Goal: Task Accomplishment & Management: Manage account settings

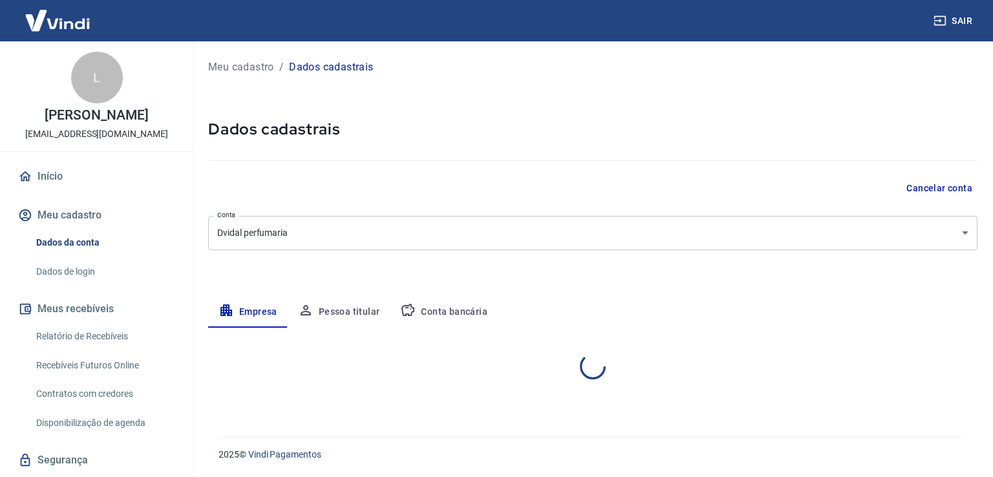
select select "GO"
select select "business"
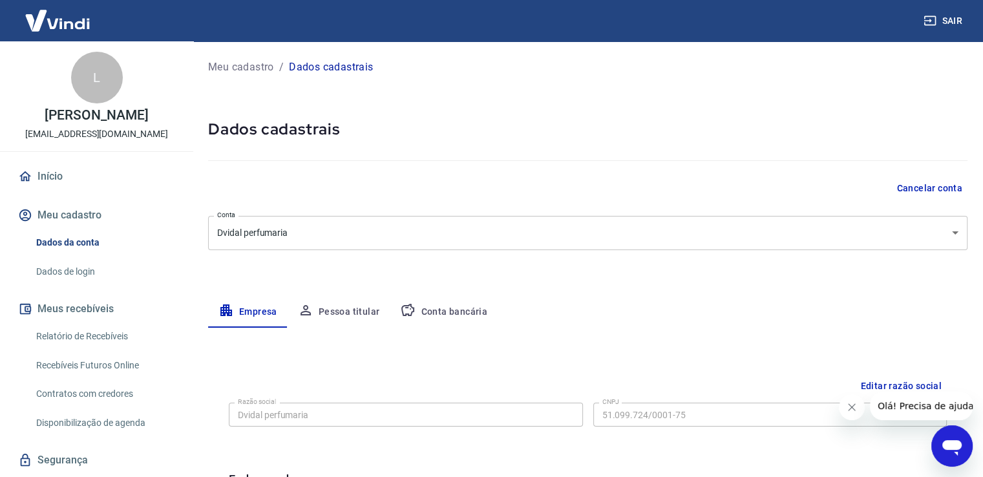
click at [339, 309] on button "Pessoa titular" at bounding box center [339, 312] width 103 height 31
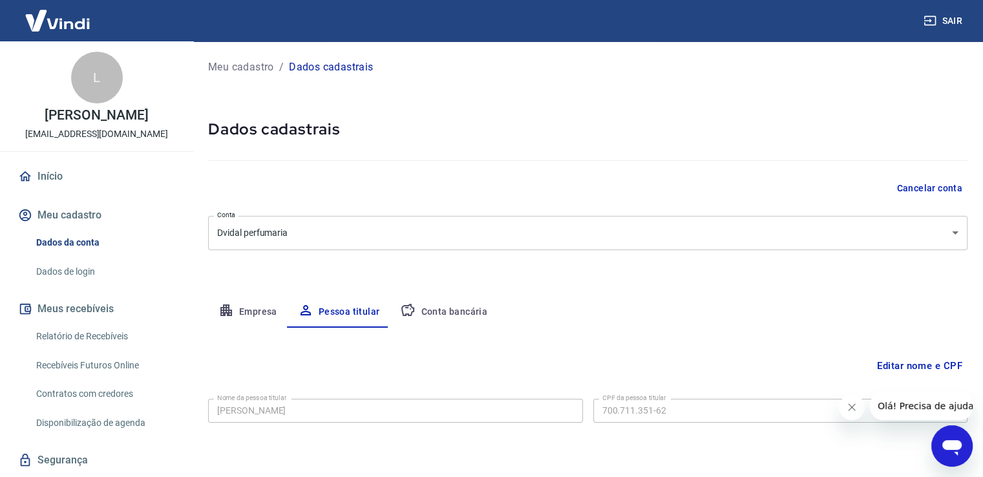
click at [438, 313] on button "Conta bancária" at bounding box center [444, 312] width 108 height 31
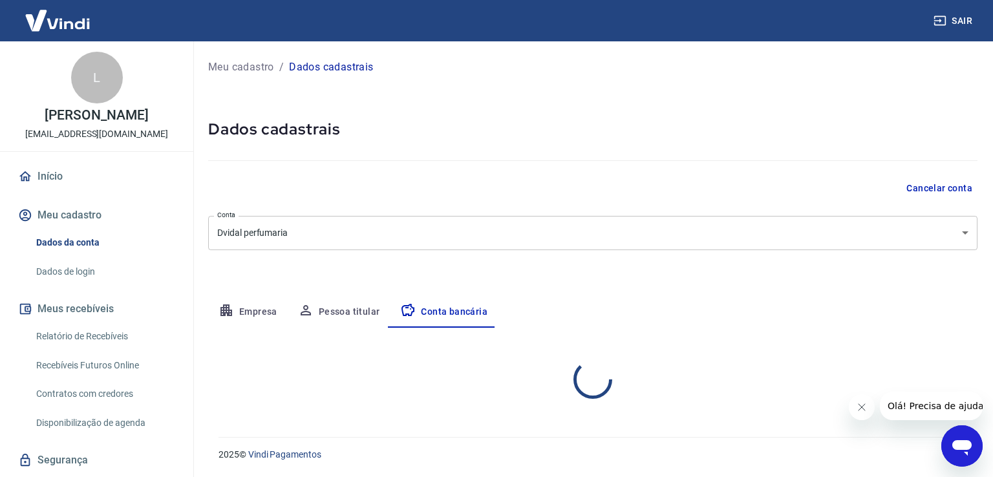
select select "1"
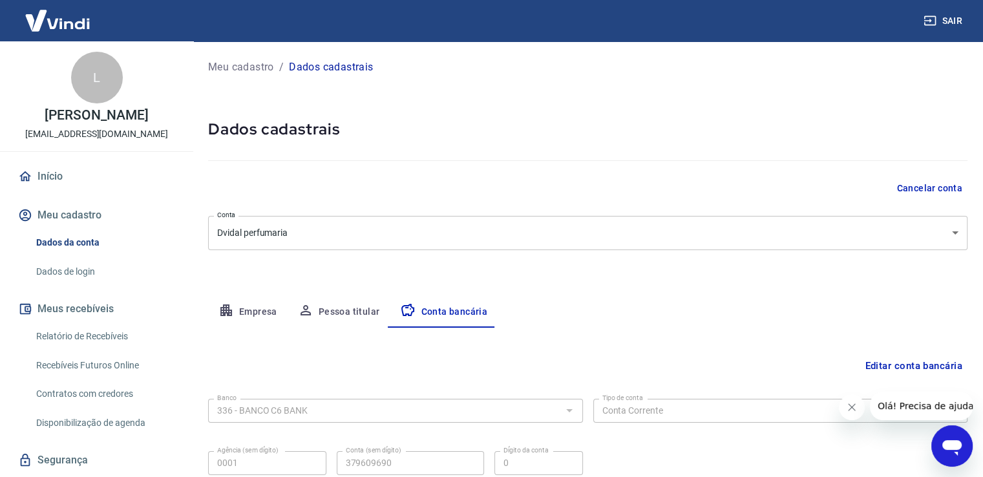
scroll to position [111, 0]
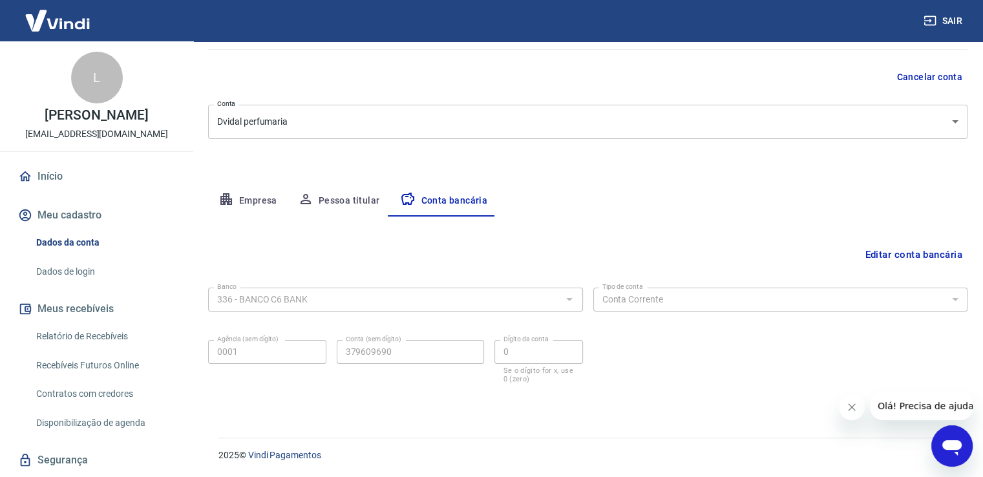
click at [898, 240] on div "Editar conta bancária Banco 336 - BANCO C6 BANK Banco Tipo de conta Conta Corre…" at bounding box center [587, 311] width 759 height 190
click at [900, 249] on button "Editar conta bancária" at bounding box center [914, 254] width 108 height 25
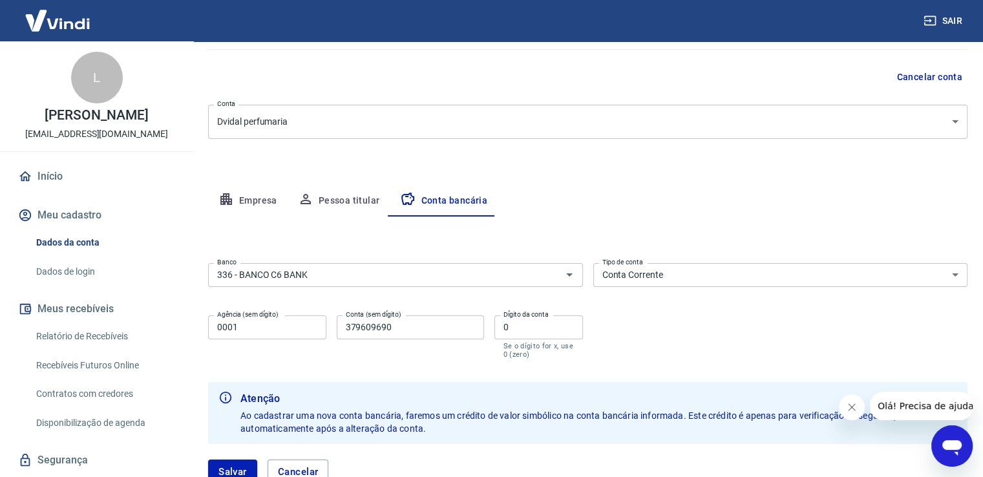
click at [439, 325] on input "379609690" at bounding box center [410, 327] width 147 height 24
type input "37960969"
click at [227, 459] on div "Salvar Cancelar" at bounding box center [587, 472] width 759 height 56
click at [227, 467] on button "Salvar" at bounding box center [232, 471] width 49 height 25
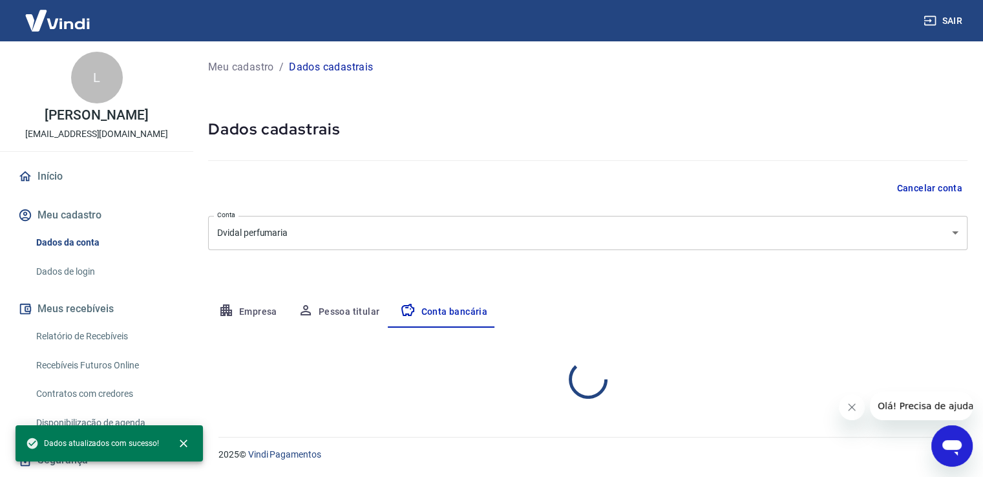
scroll to position [0, 0]
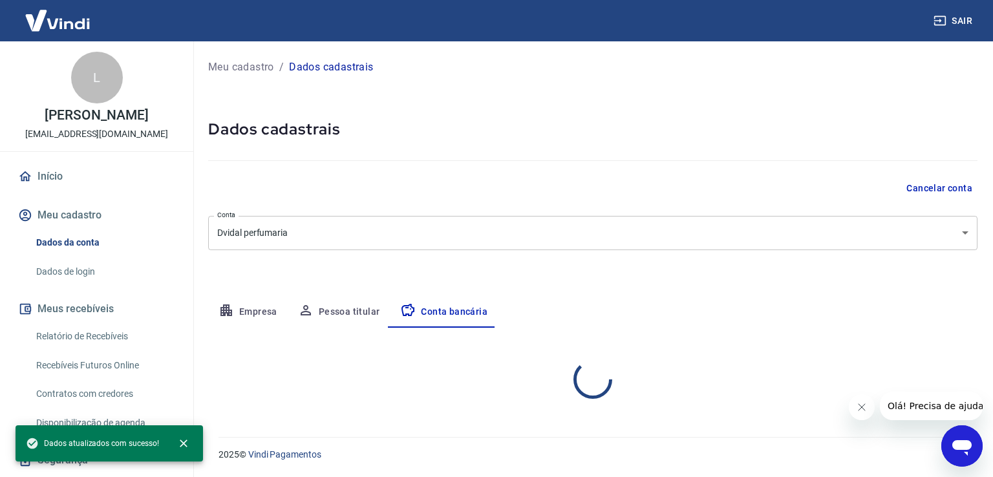
select select "1"
